Goal: Information Seeking & Learning: Learn about a topic

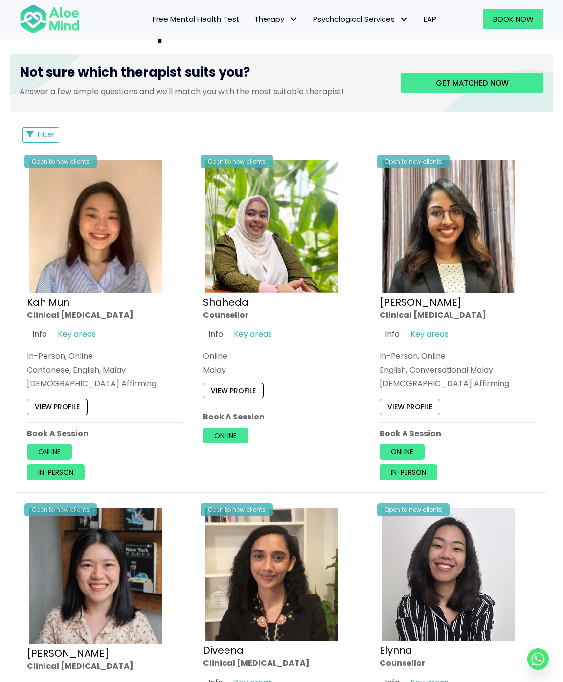
scroll to position [209, 0]
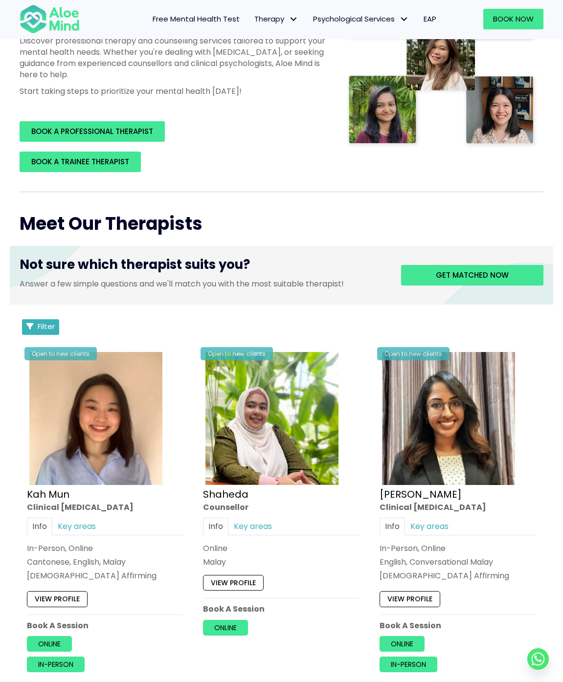
click at [52, 326] on span "Filter" at bounding box center [46, 326] width 17 height 10
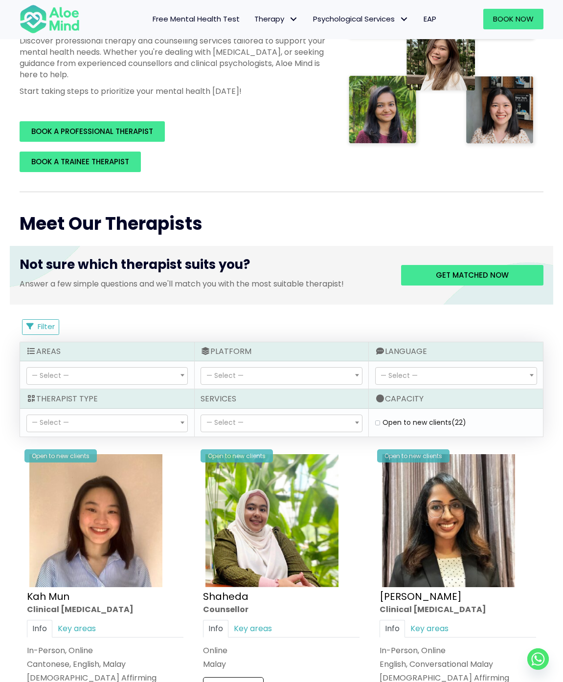
click at [128, 424] on span "— Select —" at bounding box center [107, 423] width 161 height 17
select select "80"
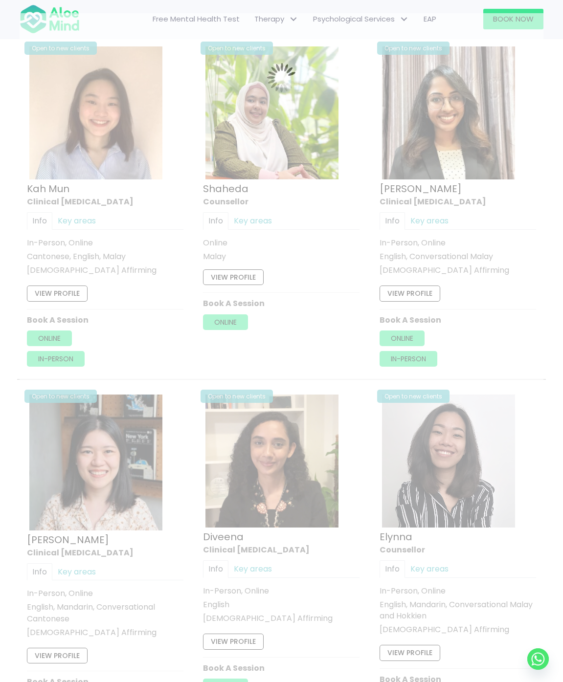
scroll to position [528, 0]
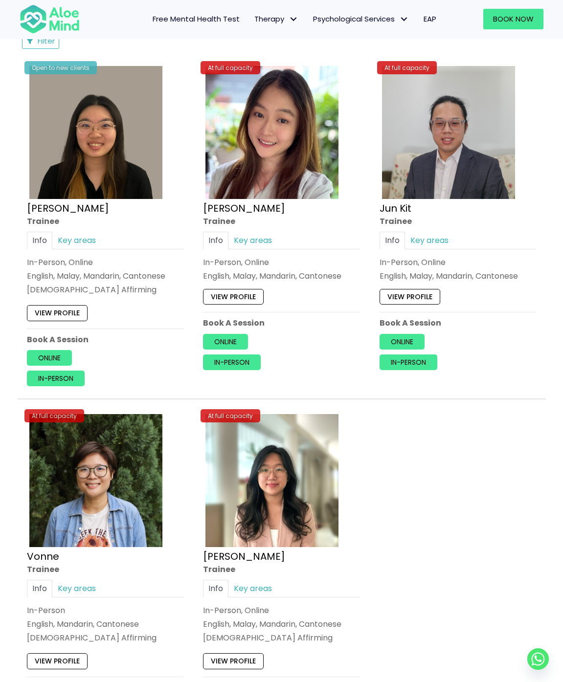
scroll to position [511, 0]
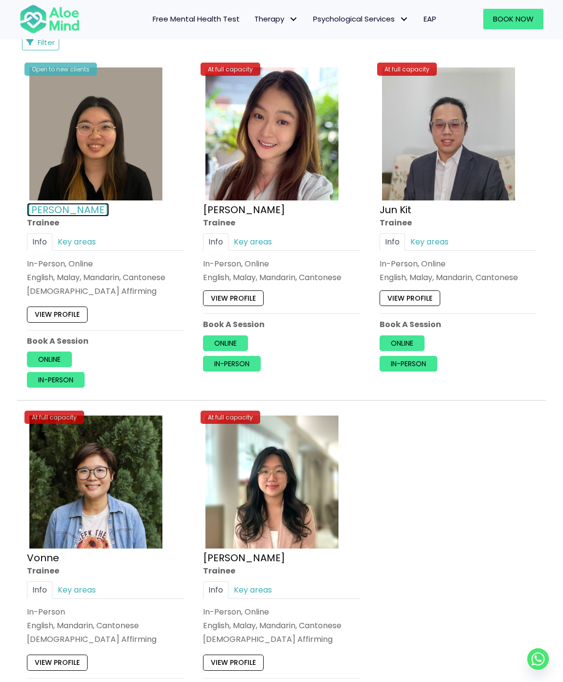
click at [33, 205] on link "[PERSON_NAME]" at bounding box center [68, 210] width 82 height 14
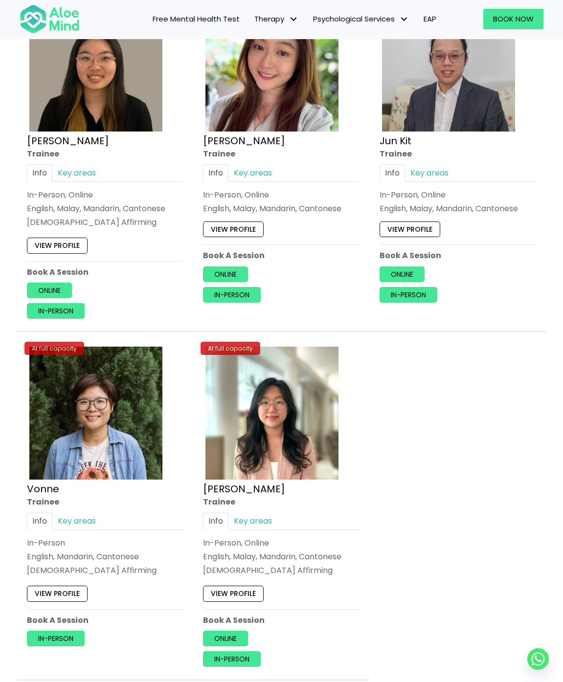
scroll to position [582, 0]
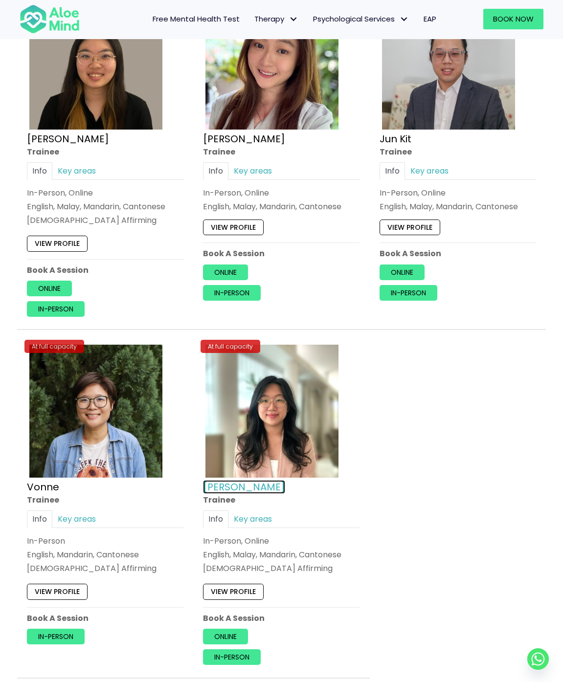
click at [227, 491] on link "[PERSON_NAME]" at bounding box center [244, 488] width 82 height 14
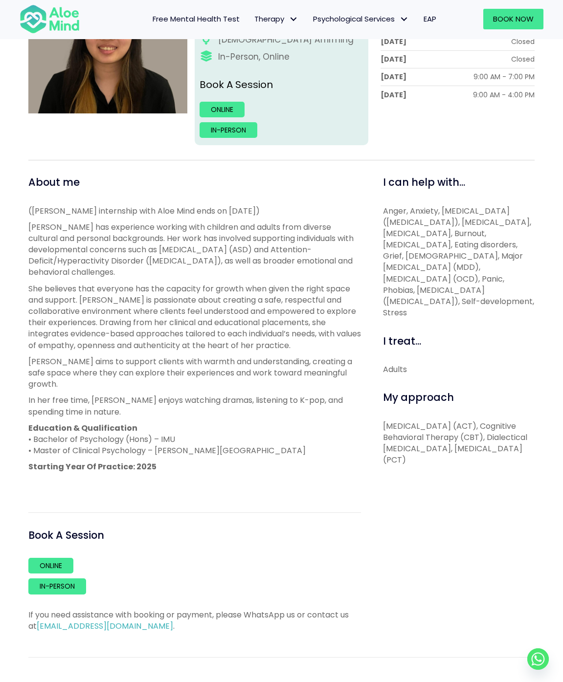
scroll to position [302, 0]
